Goal: Information Seeking & Learning: Find specific page/section

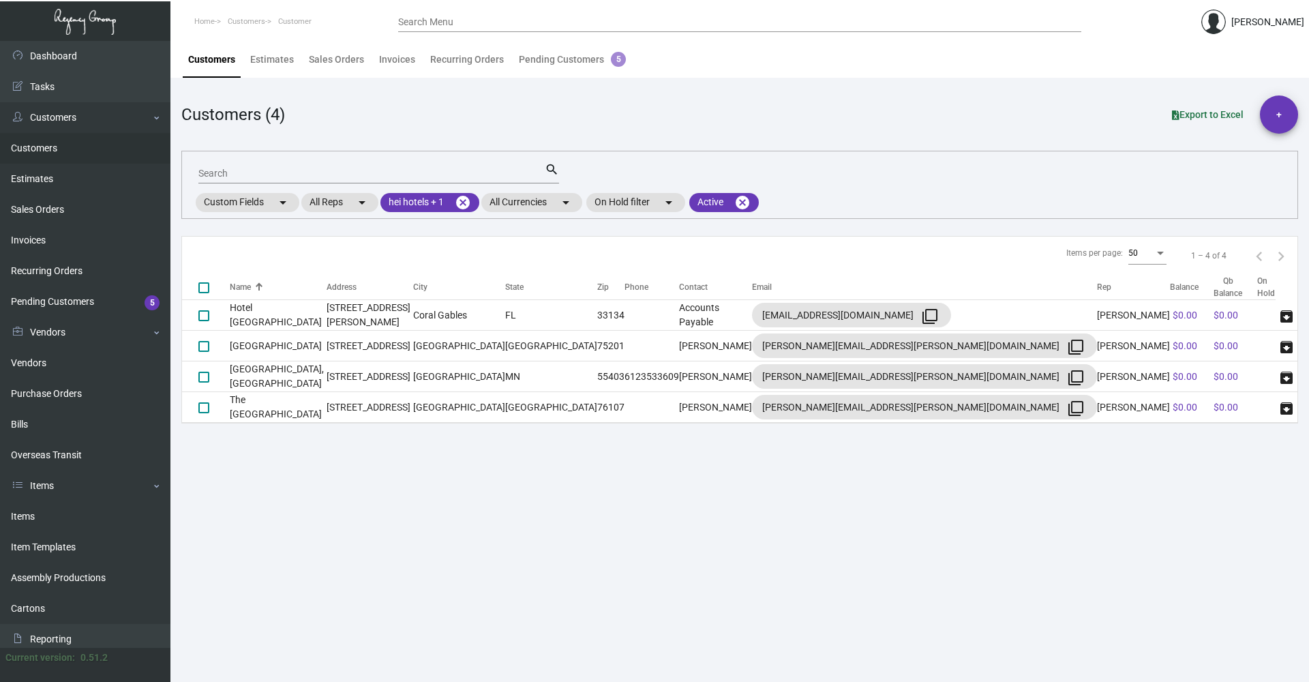
click at [322, 177] on input "Search" at bounding box center [371, 173] width 346 height 11
type input "tillary"
checkbox input "true"
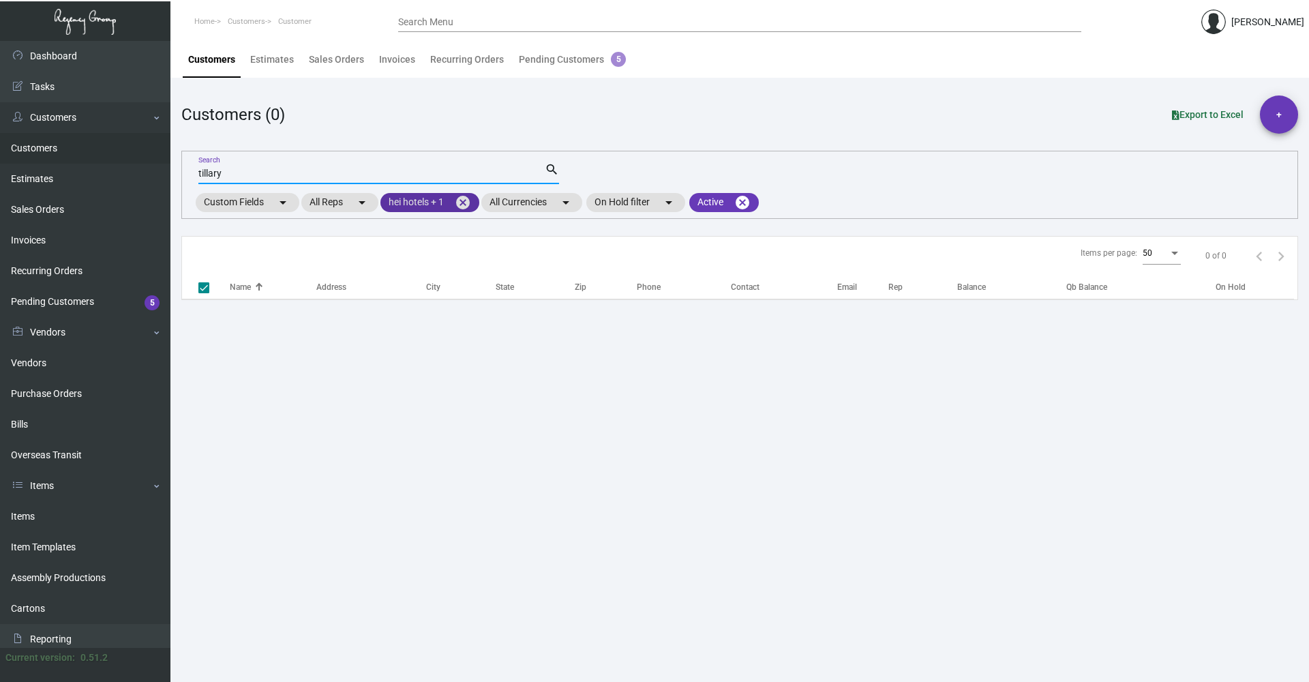
type input "tillary"
click at [469, 207] on mat-icon "cancel" at bounding box center [463, 202] width 16 height 16
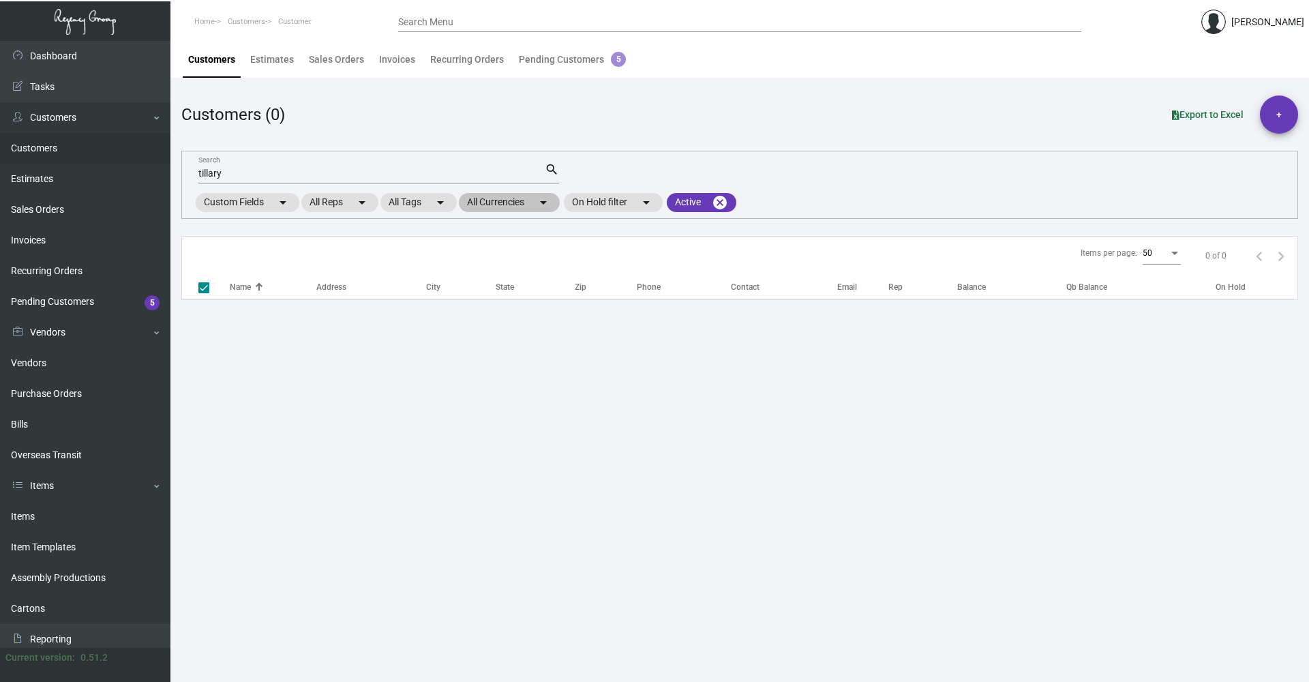
checkbox input "false"
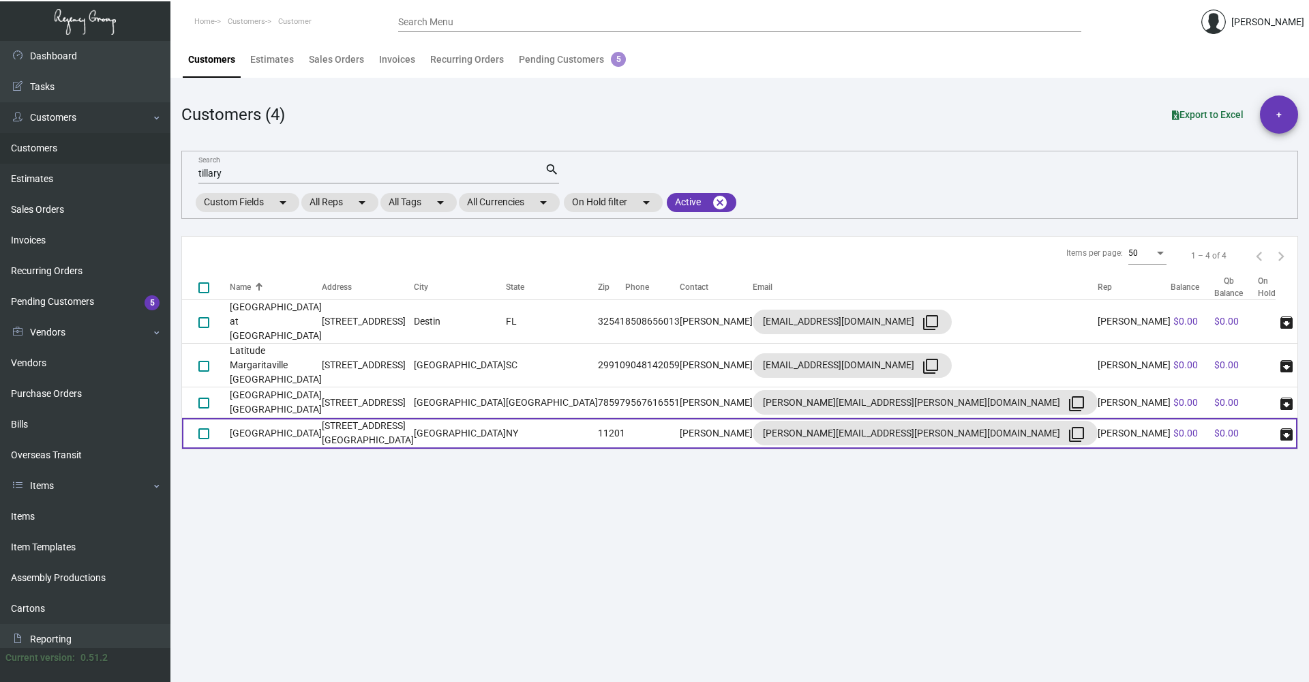
click at [322, 418] on td "[GEOGRAPHIC_DATA]" at bounding box center [276, 433] width 92 height 31
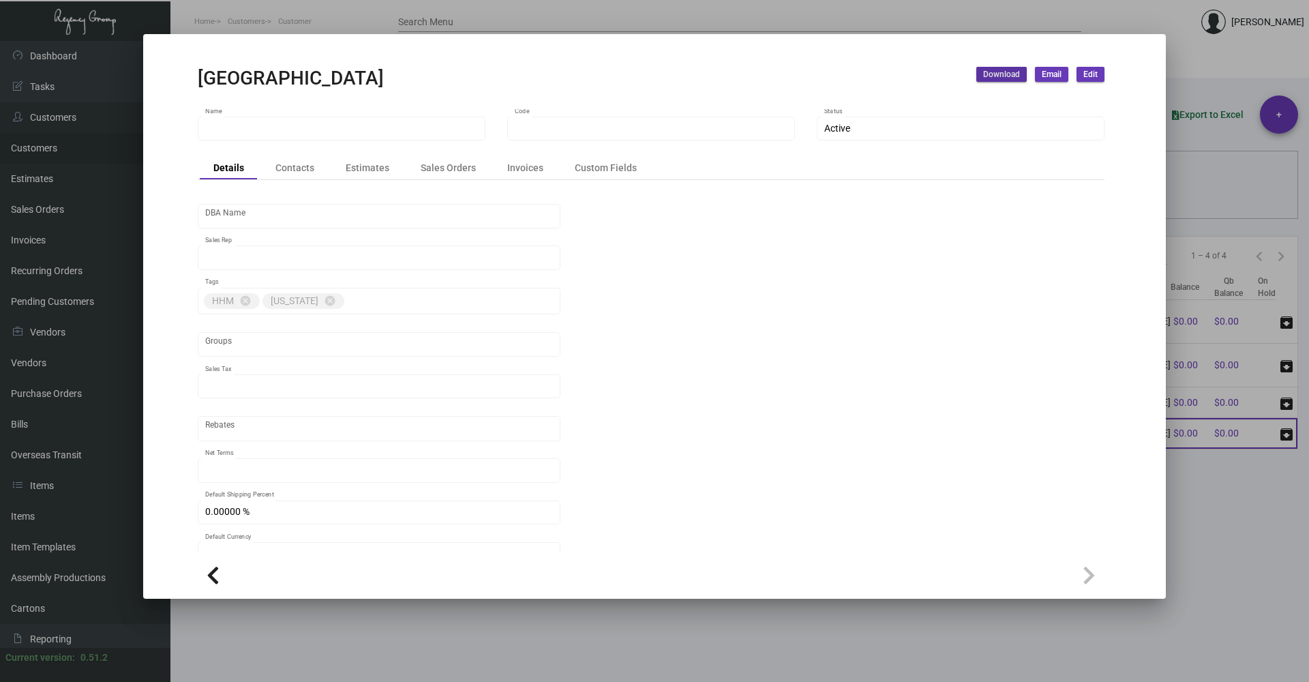
type input "[GEOGRAPHIC_DATA]"
type input "1029"
type input "[PERSON_NAME]"
type input "[GEOGRAPHIC_DATA]-[GEOGRAPHIC_DATA] ([US_STATE][GEOGRAPHIC_DATA])"
type input "COD"
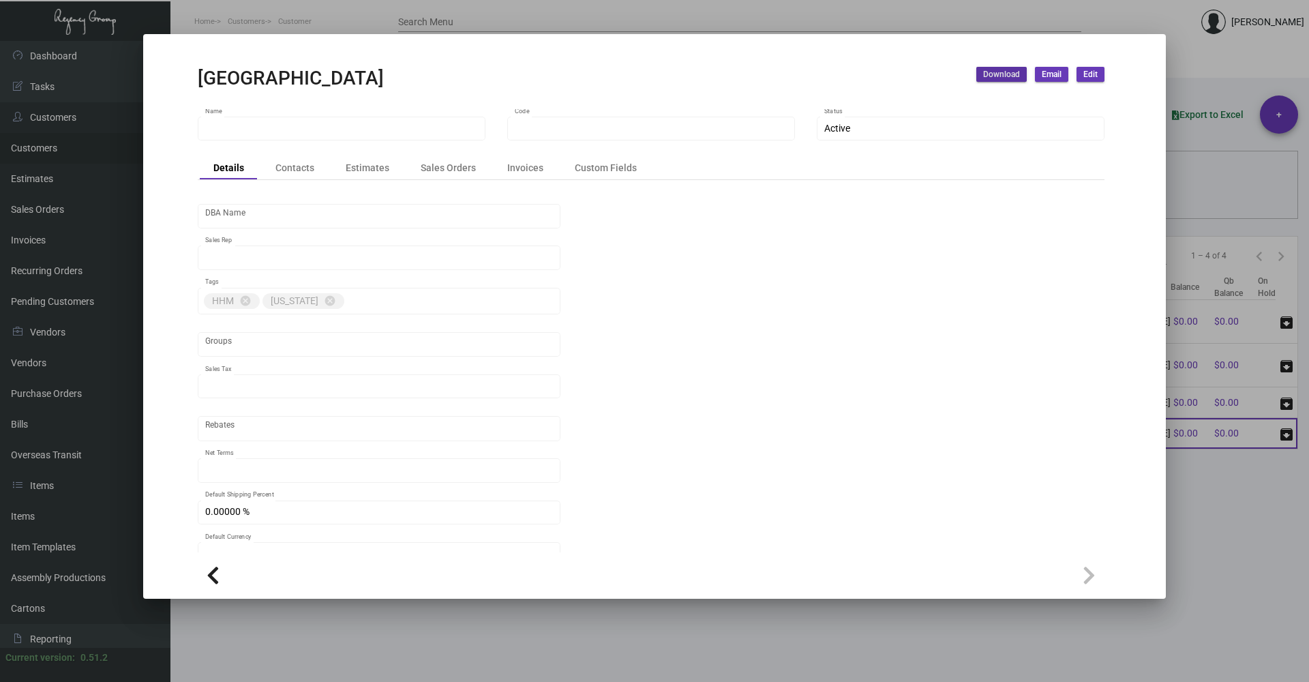
type input "United States Dollar $"
type input "$ 0.00"
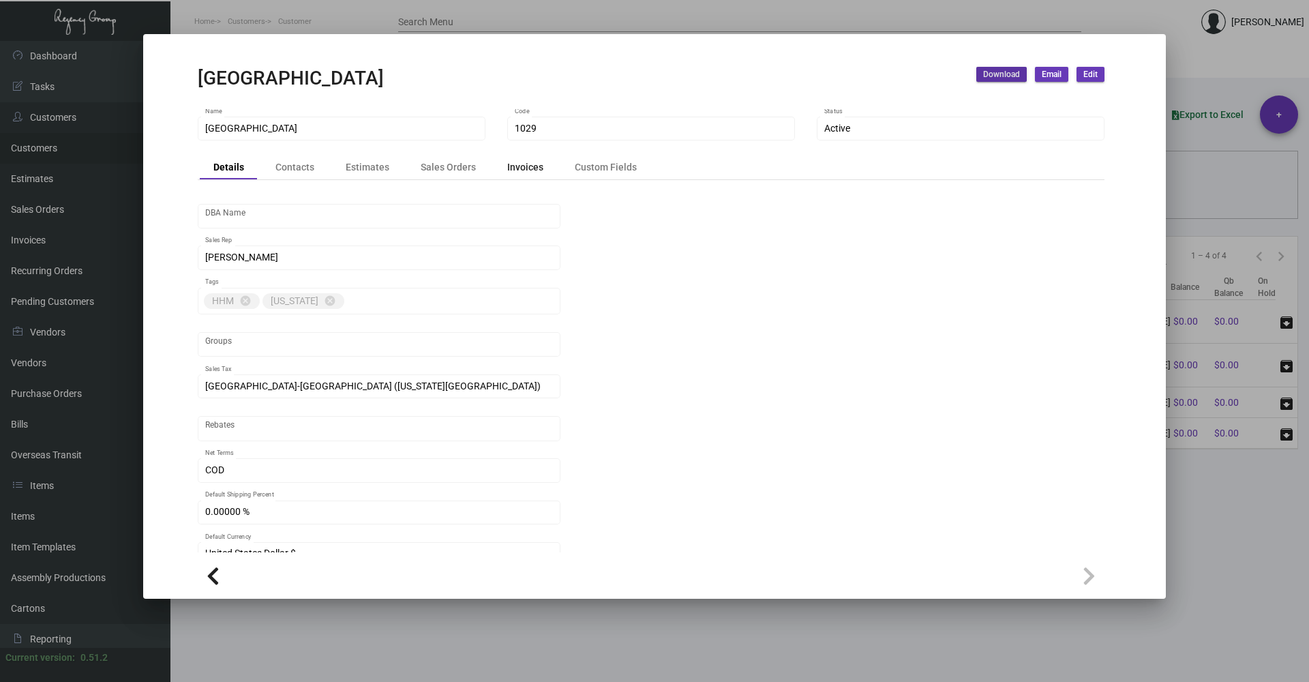
click at [515, 174] on div "Invoices" at bounding box center [525, 167] width 36 height 14
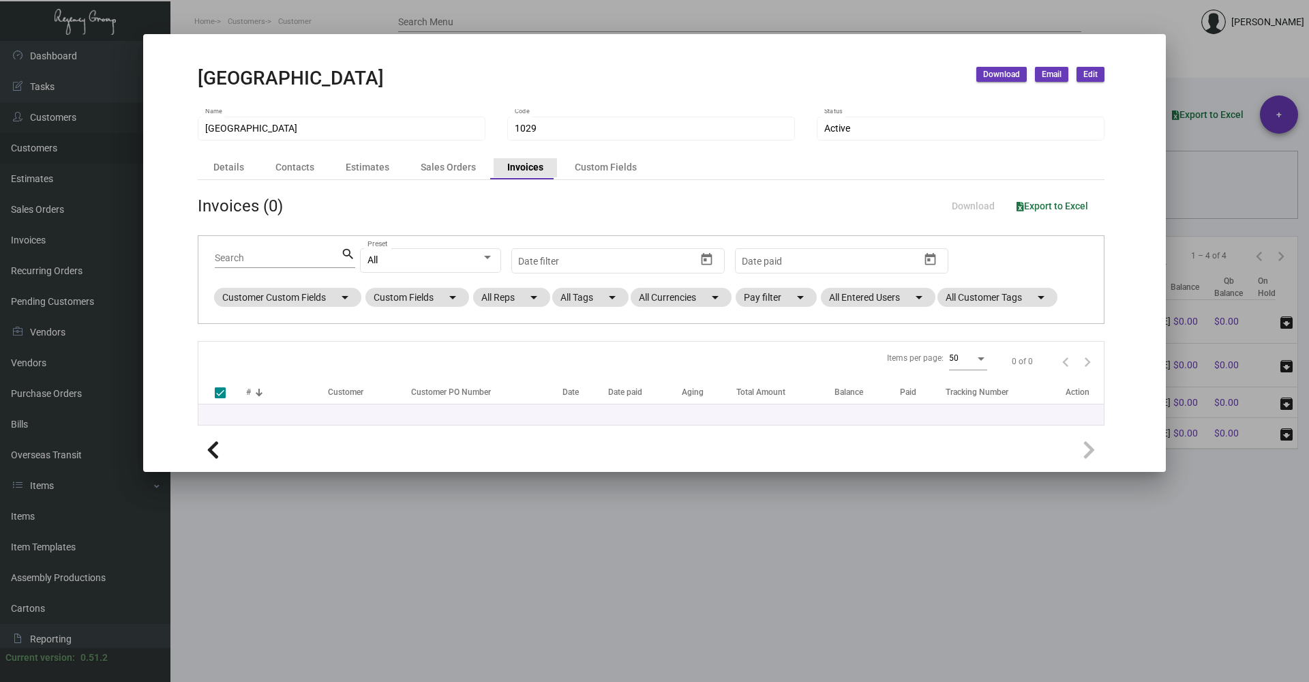
checkbox input "false"
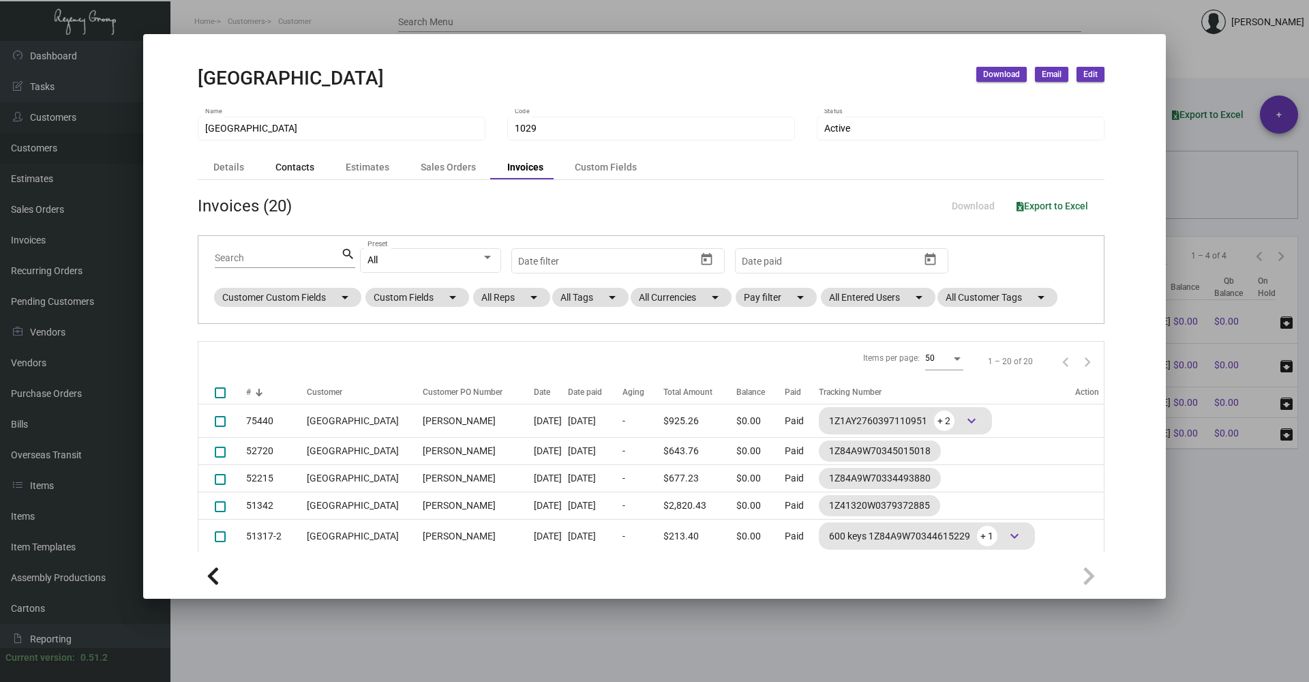
click at [290, 170] on div "Contacts" at bounding box center [294, 167] width 39 height 14
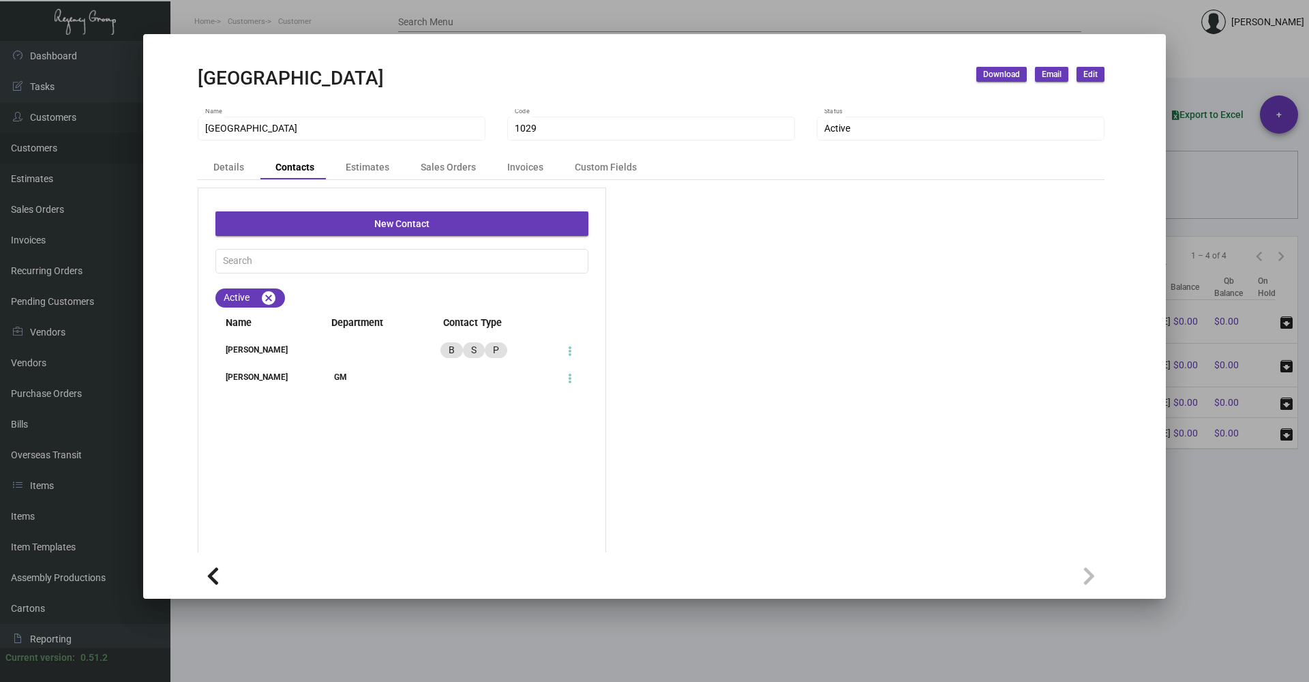
click at [1260, 529] on div at bounding box center [654, 341] width 1309 height 682
